Goal: Transaction & Acquisition: Purchase product/service

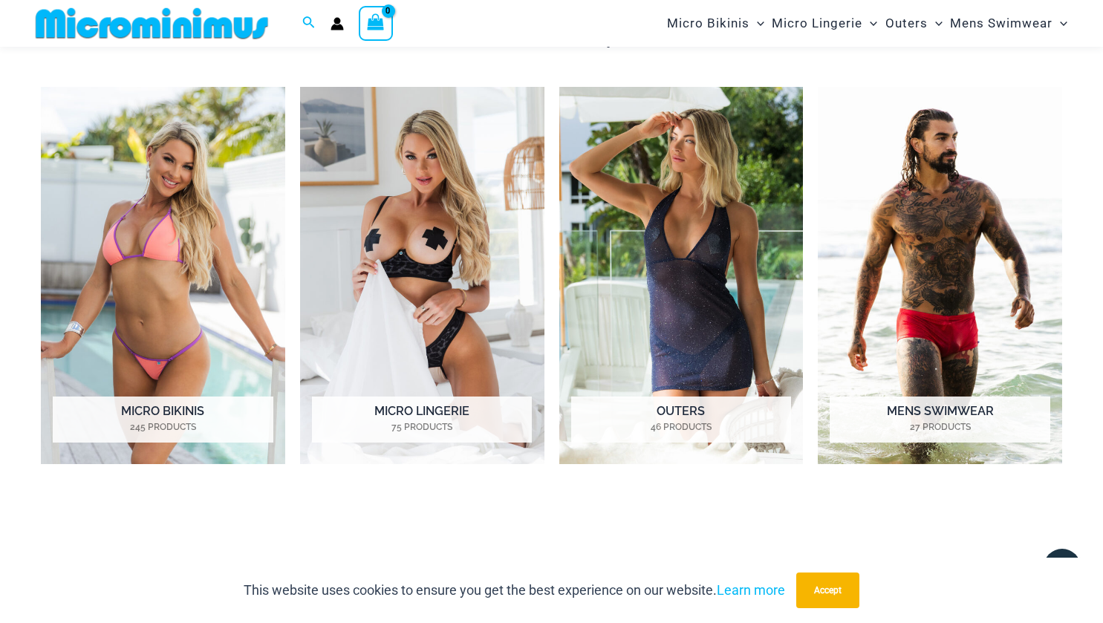
scroll to position [1063, 0]
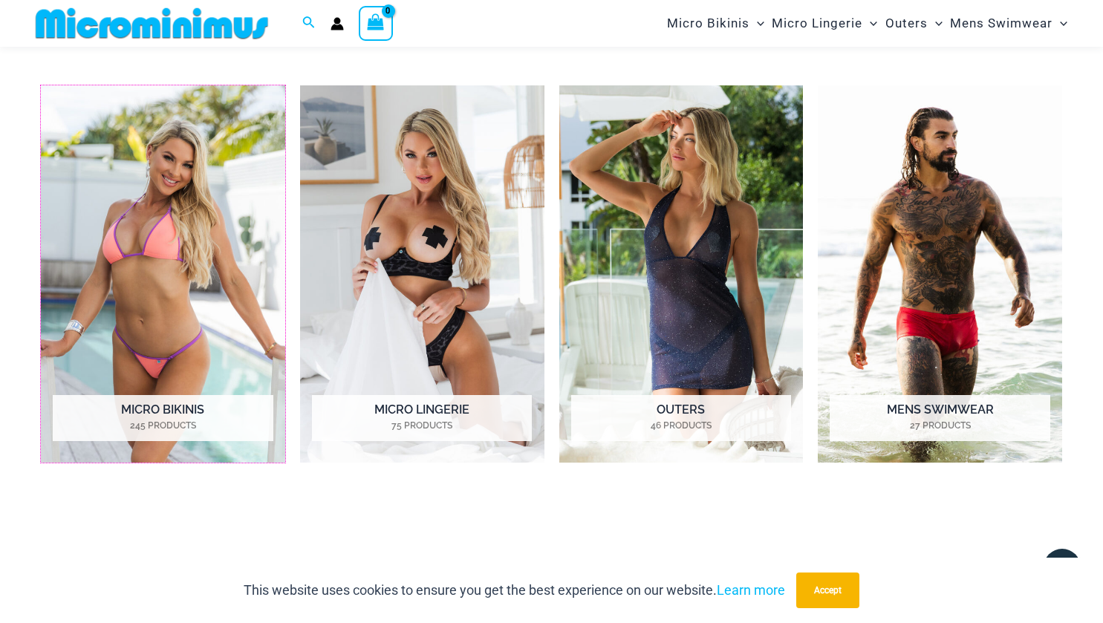
click at [226, 410] on h2 "Micro Bikinis 245 Products" at bounding box center [163, 418] width 220 height 46
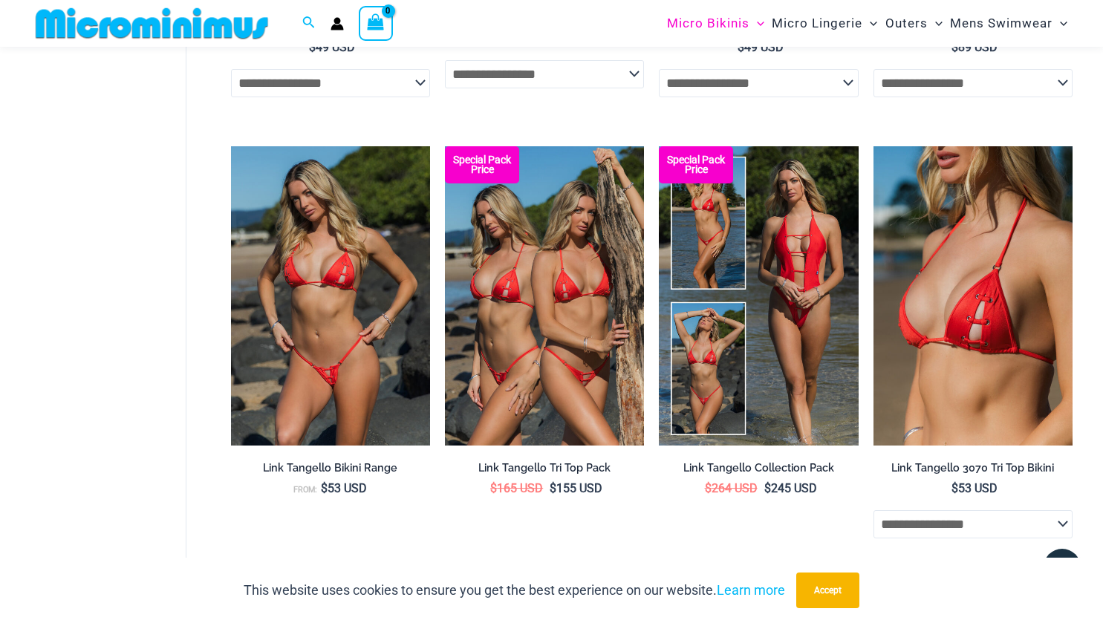
scroll to position [1220, 0]
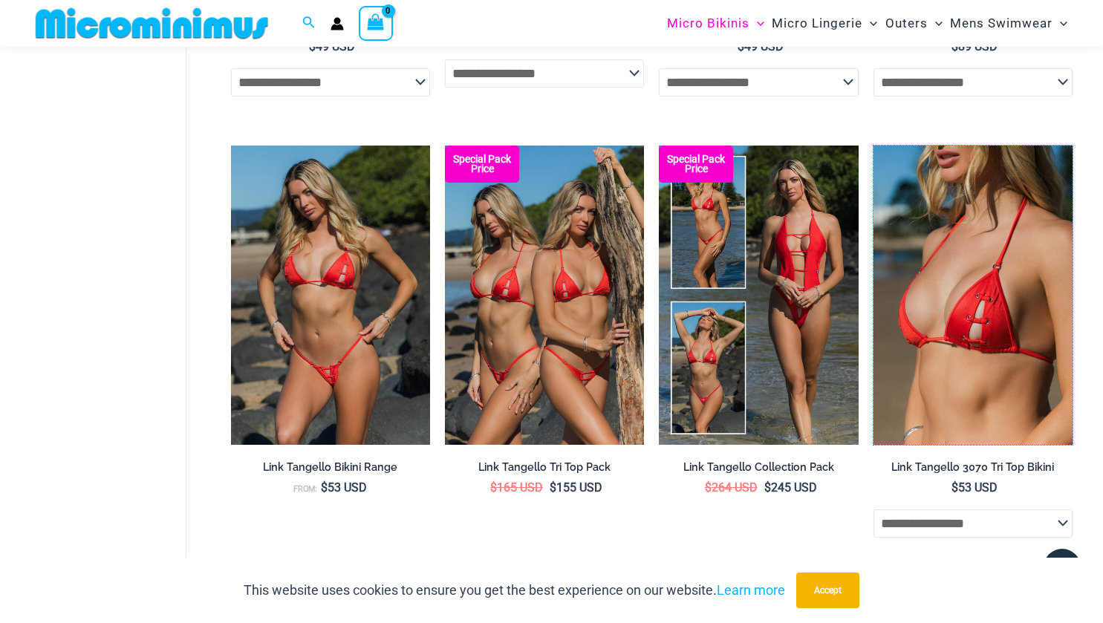
click at [873, 146] on img at bounding box center [873, 146] width 0 height 0
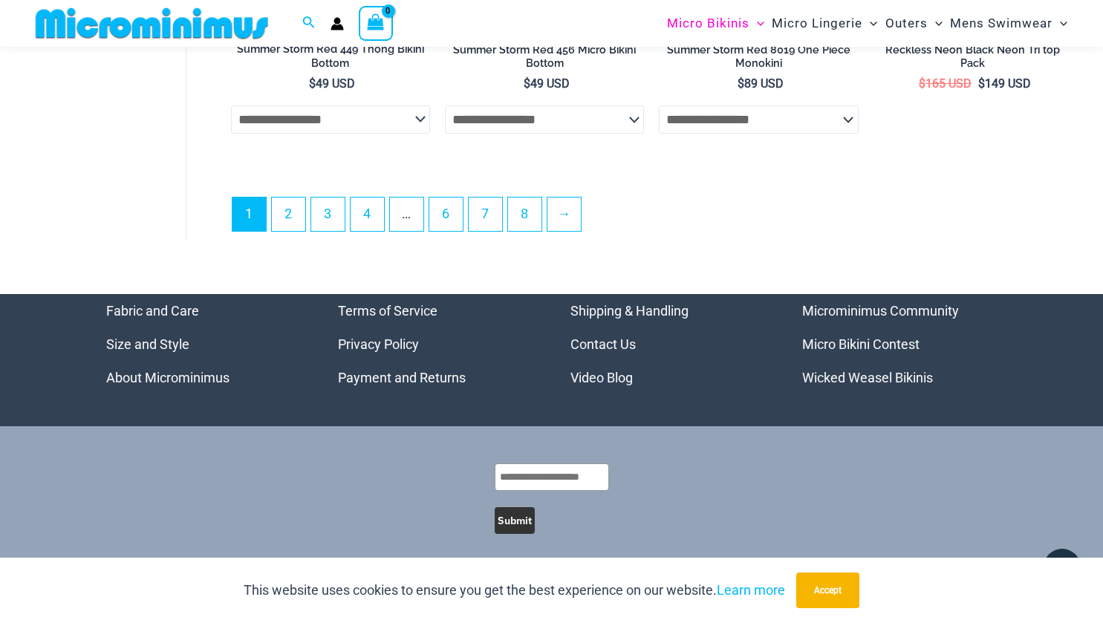
scroll to position [3883, 0]
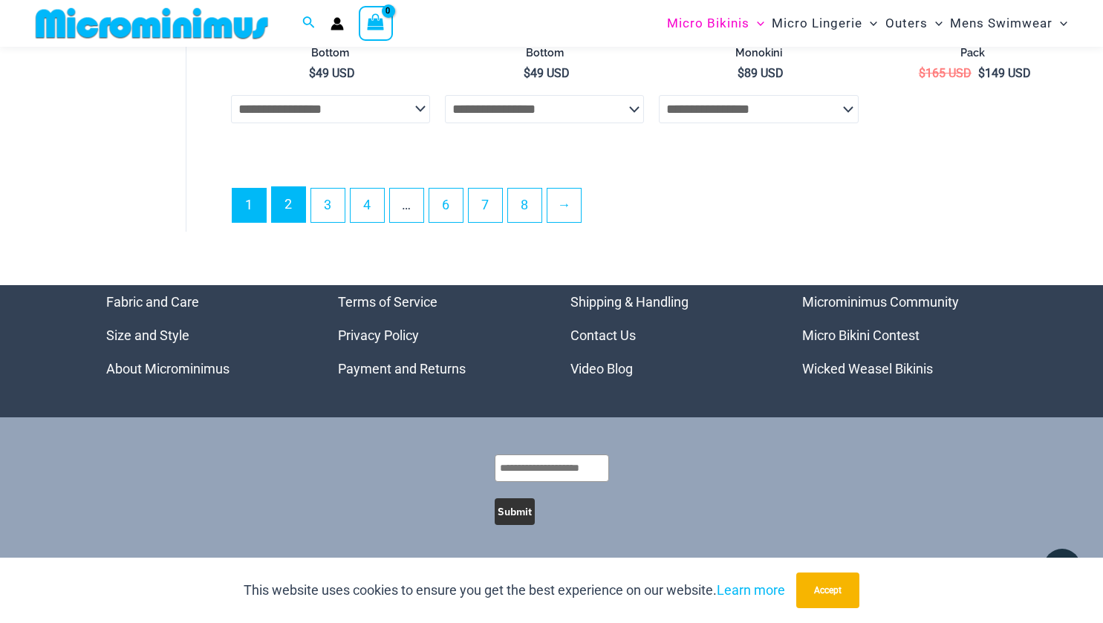
click at [295, 210] on link "2" at bounding box center [288, 204] width 33 height 35
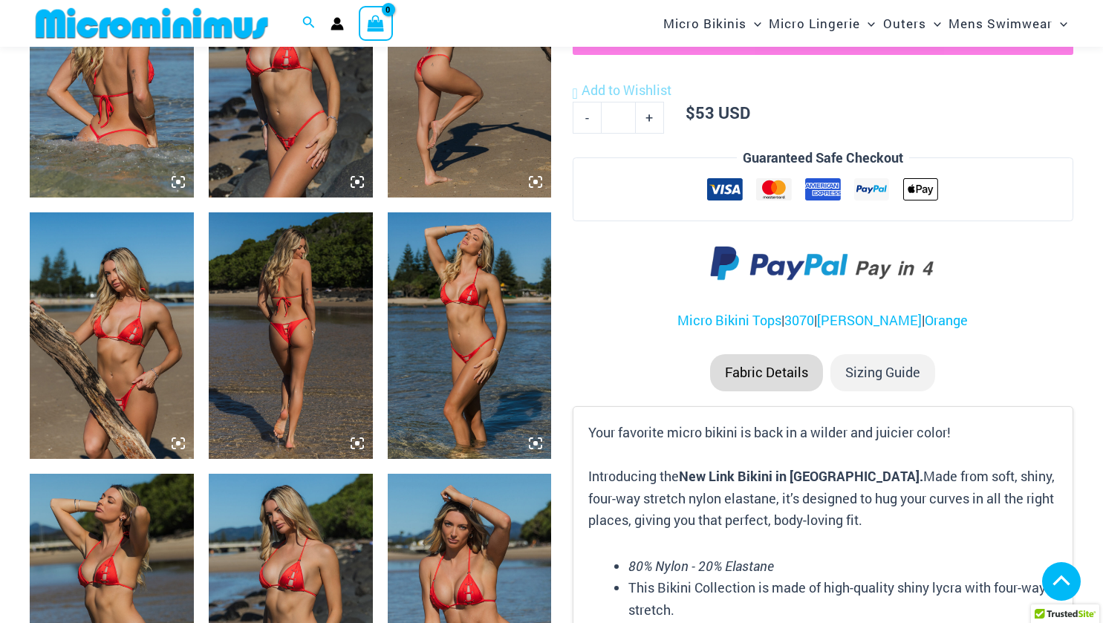
click at [457, 563] on img at bounding box center [470, 597] width 164 height 246
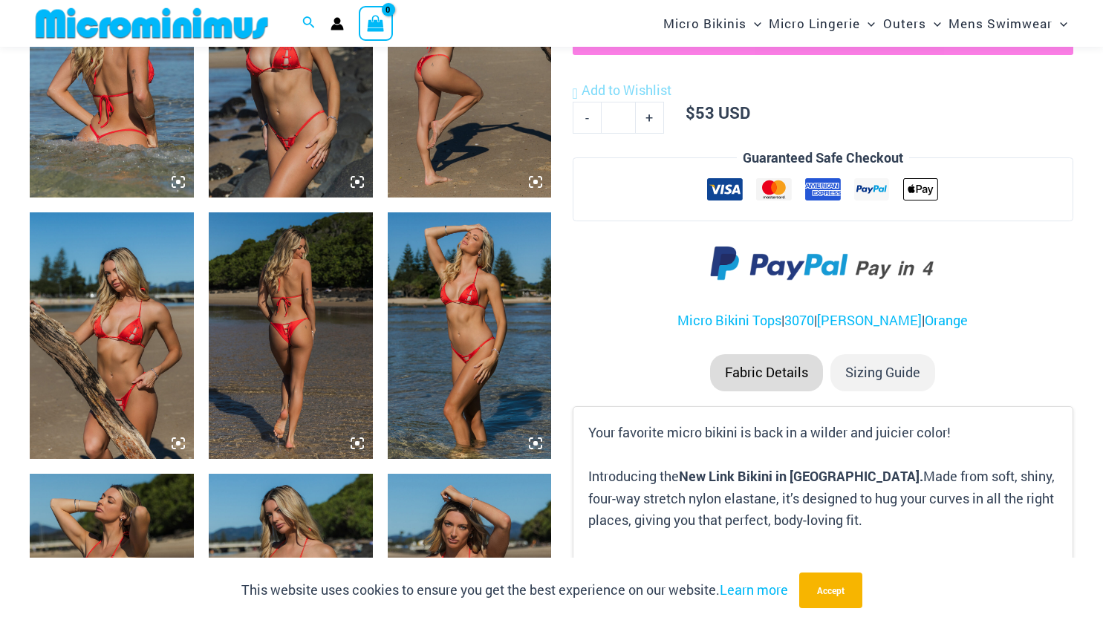
scroll to position [972, 0]
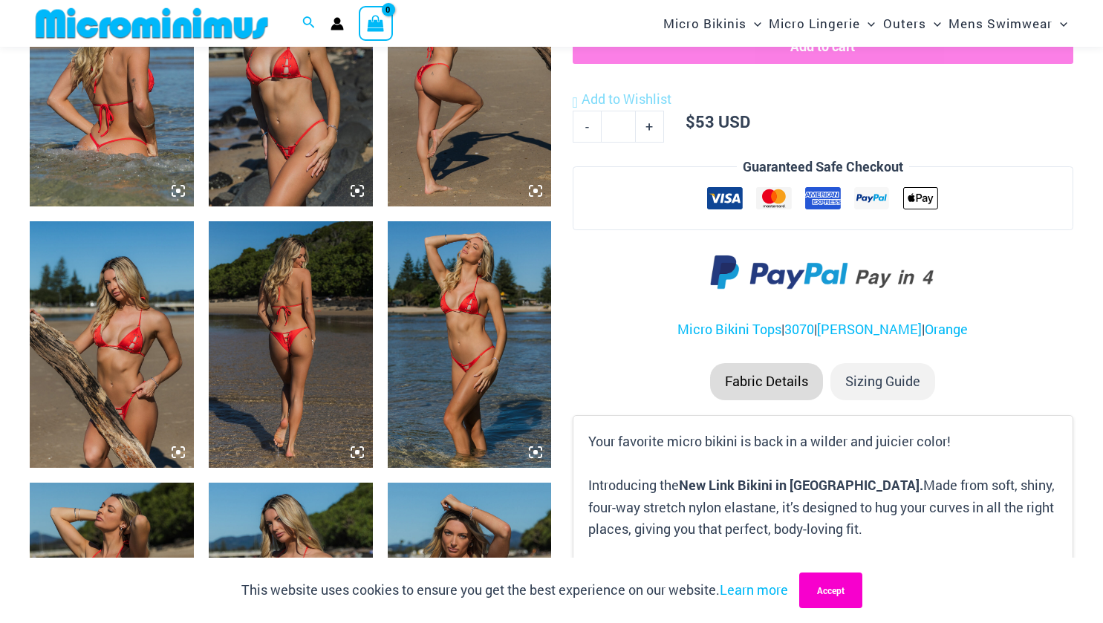
click at [819, 593] on button "Accept" at bounding box center [830, 590] width 63 height 36
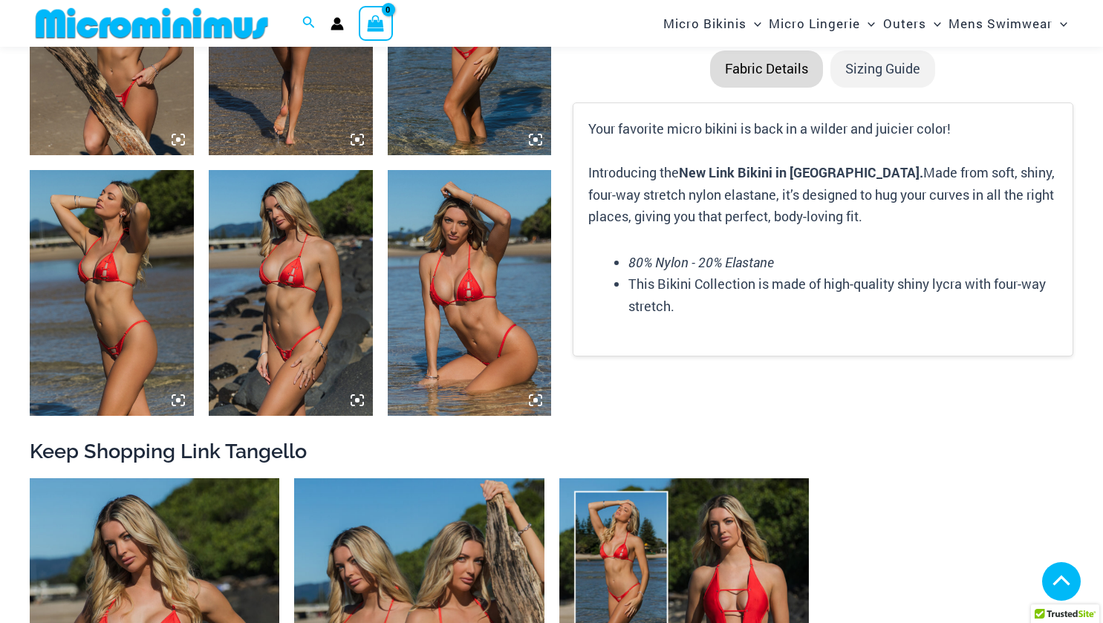
scroll to position [1287, 0]
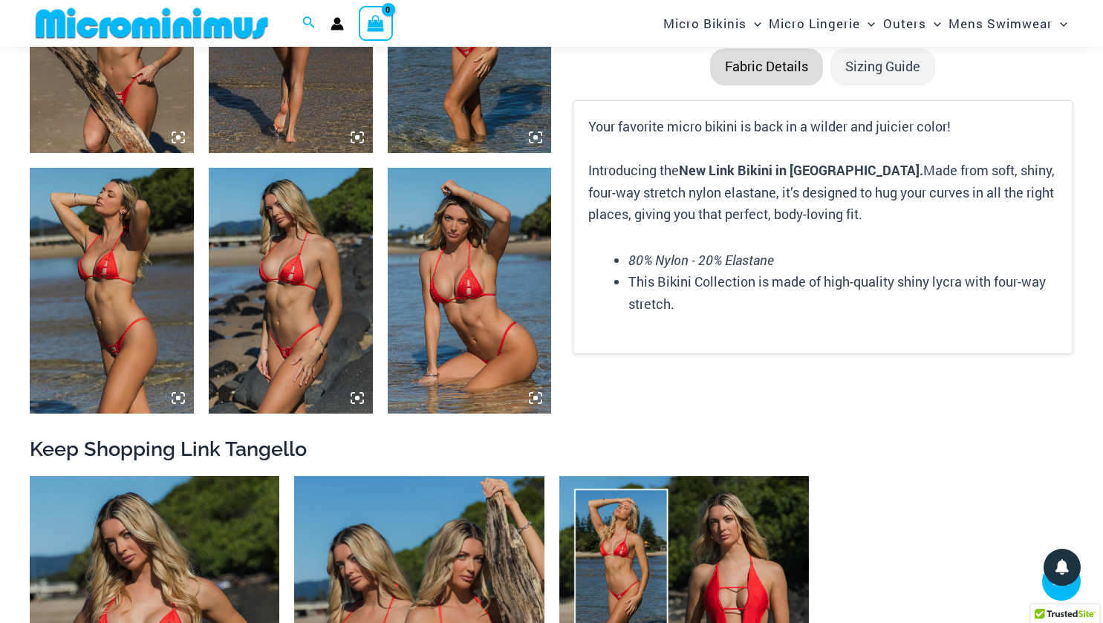
click at [529, 396] on icon at bounding box center [535, 397] width 13 height 13
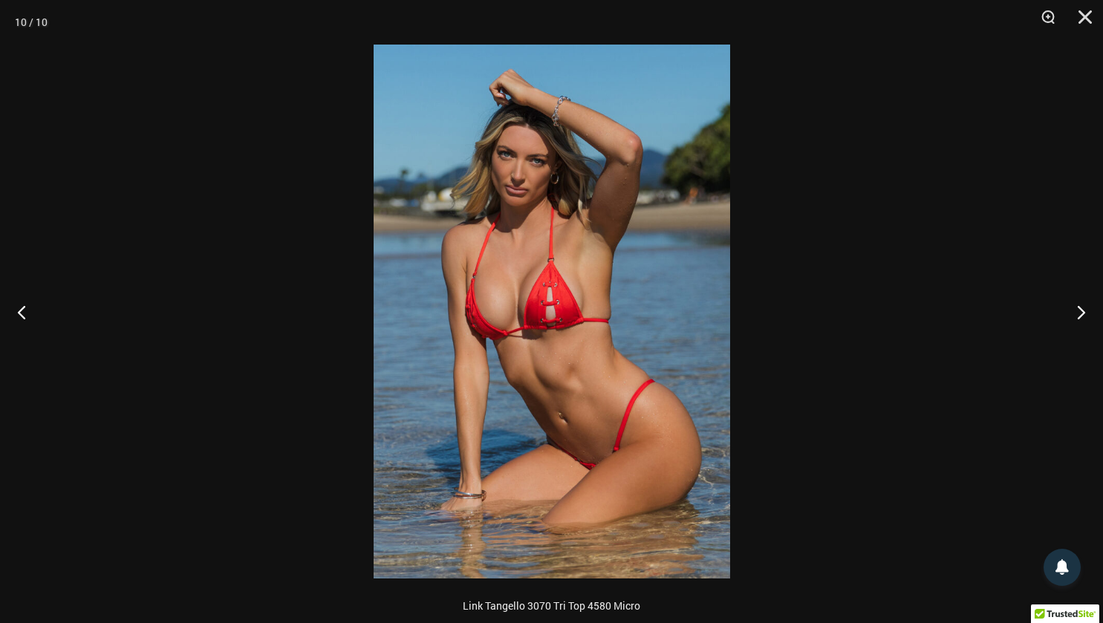
click at [1076, 28] on button "Close" at bounding box center [1079, 22] width 37 height 45
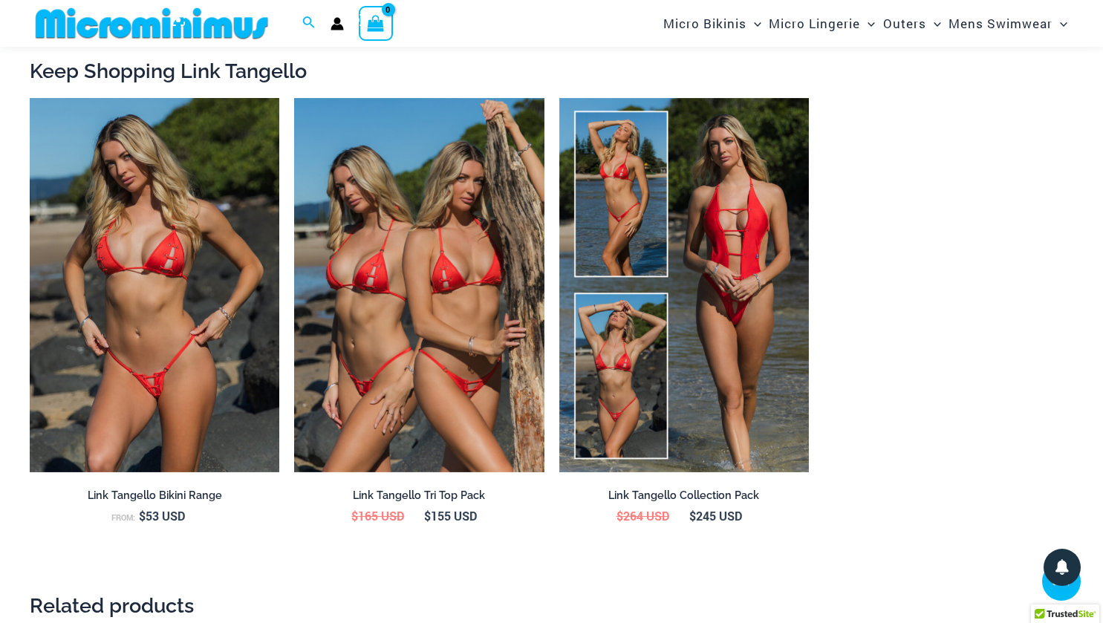
scroll to position [1665, 0]
